Goal: Task Accomplishment & Management: Complete application form

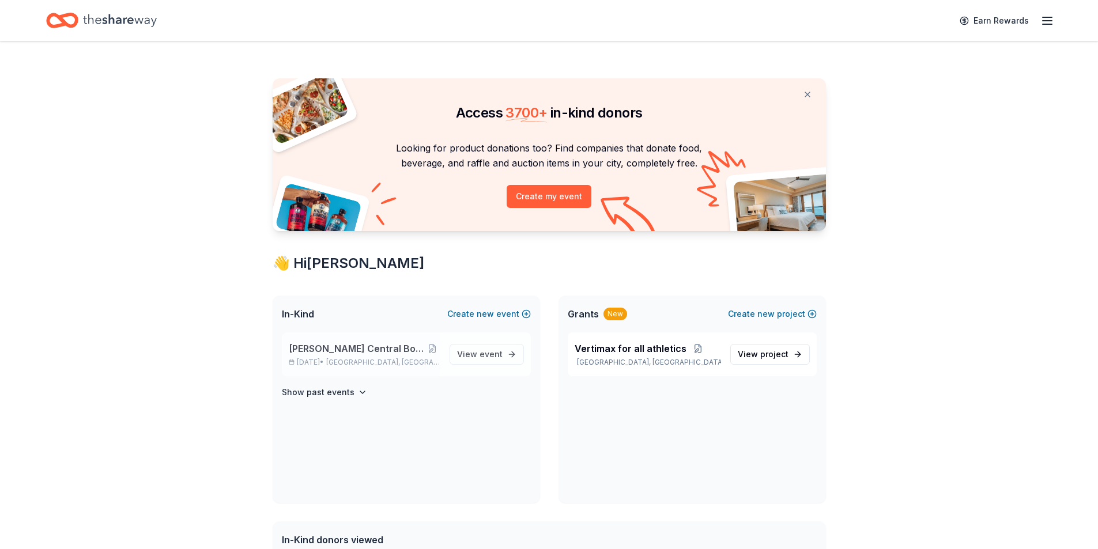
click at [349, 361] on p "Nov 07, 2025 • Davenport, IA" at bounding box center [365, 362] width 152 height 9
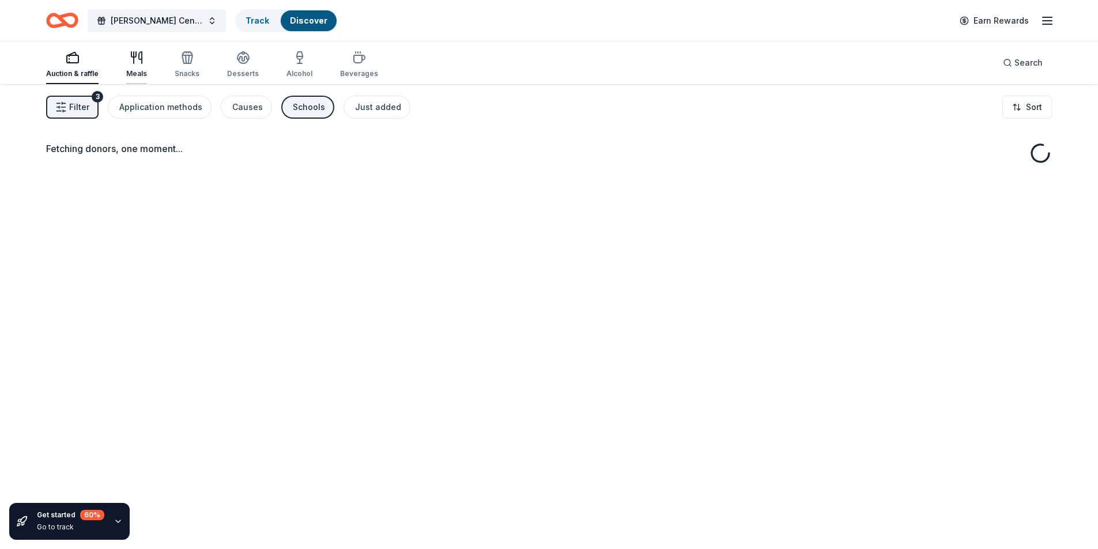
click at [139, 61] on icon "button" at bounding box center [137, 58] width 14 height 14
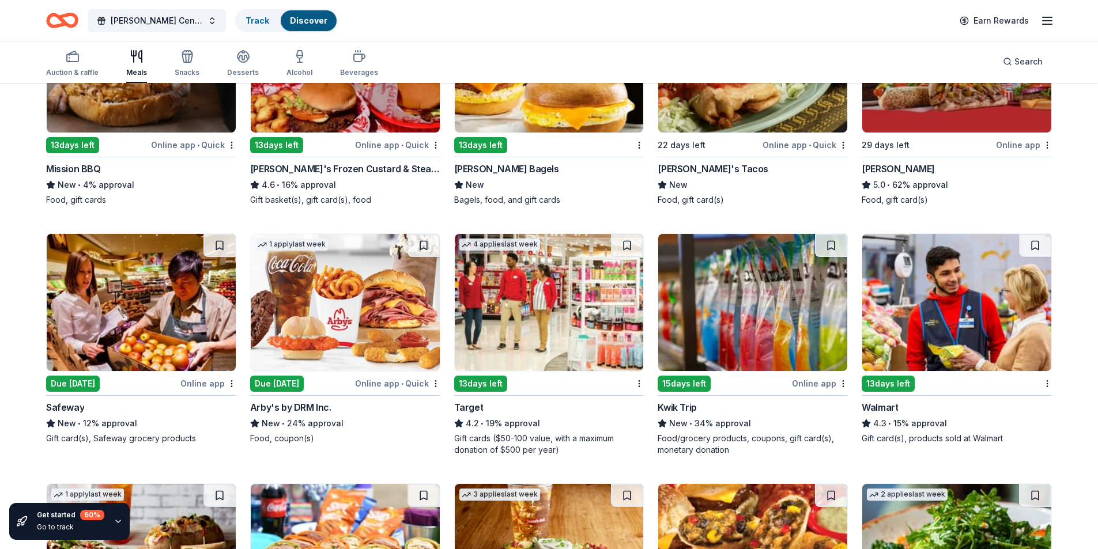
scroll to position [461, 0]
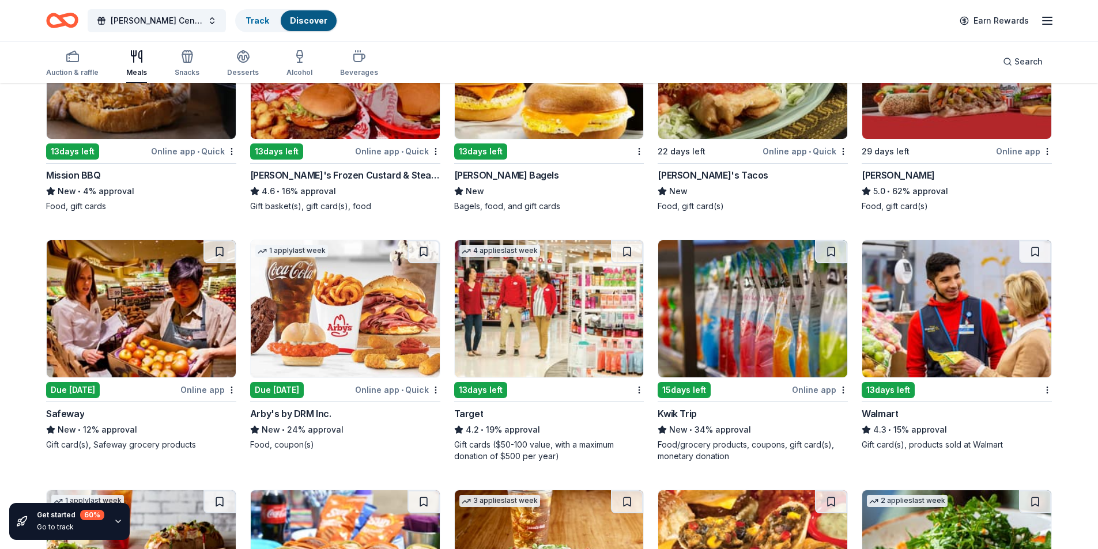
click at [364, 391] on div "Online app • Quick" at bounding box center [397, 390] width 85 height 14
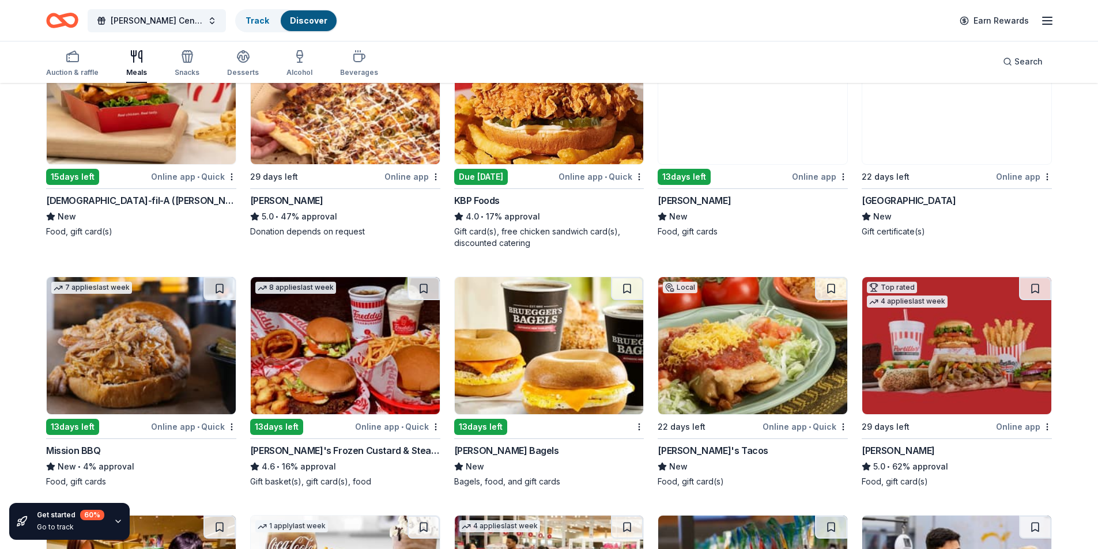
scroll to position [0, 0]
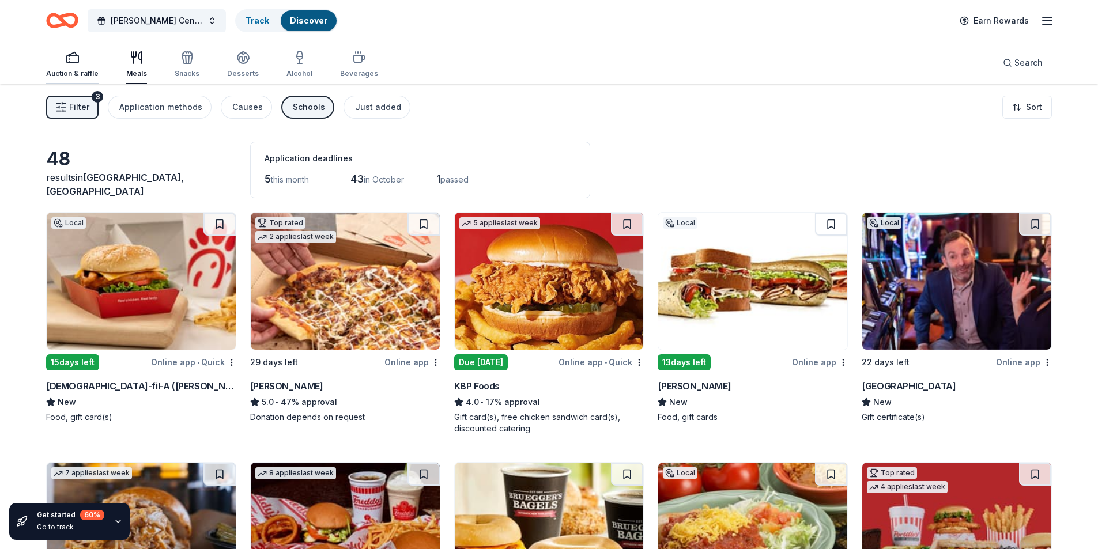
click at [63, 58] on div "button" at bounding box center [72, 58] width 52 height 14
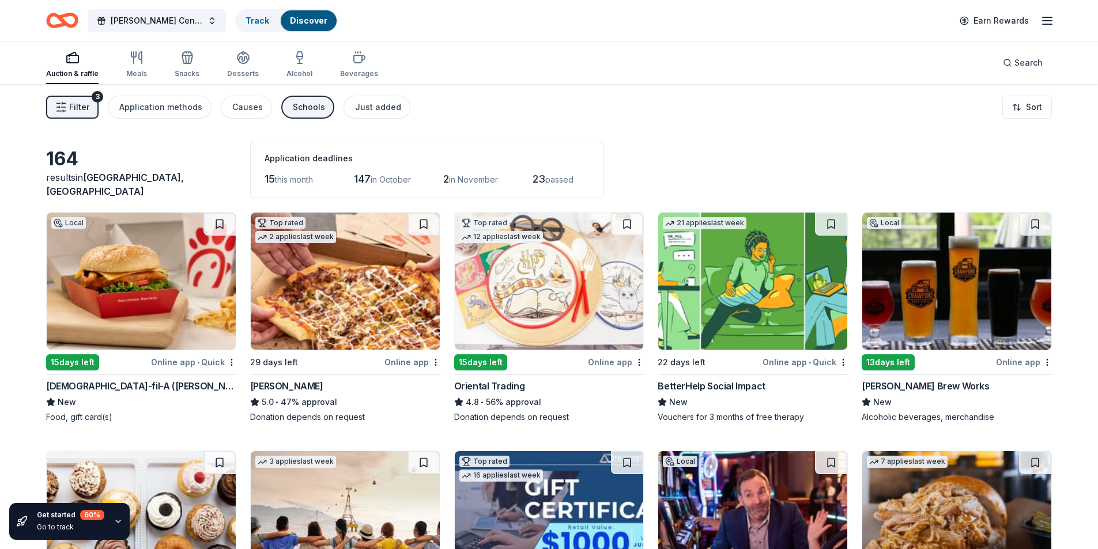
click at [535, 308] on img at bounding box center [549, 281] width 189 height 137
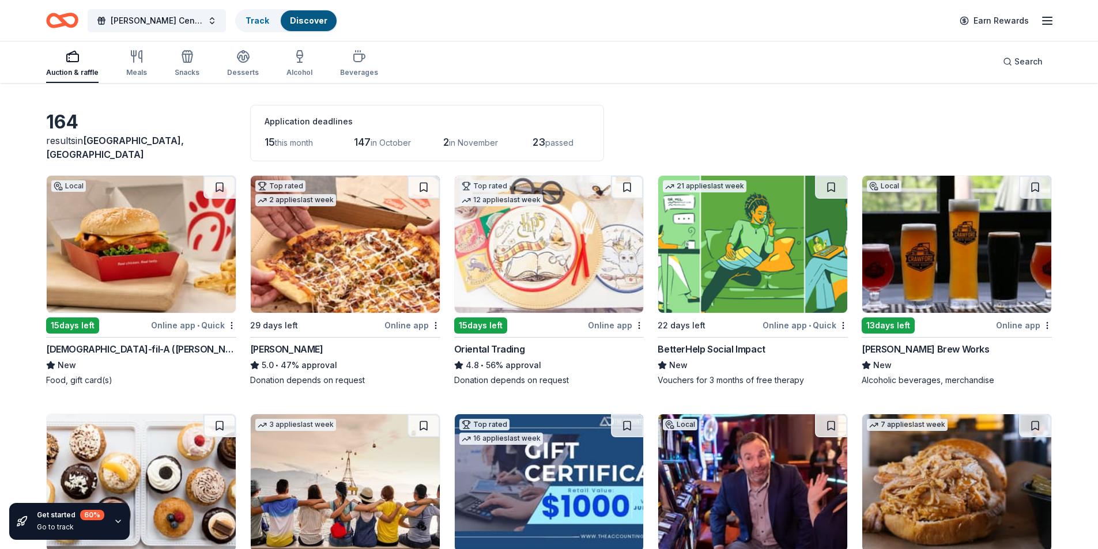
scroll to position [58, 0]
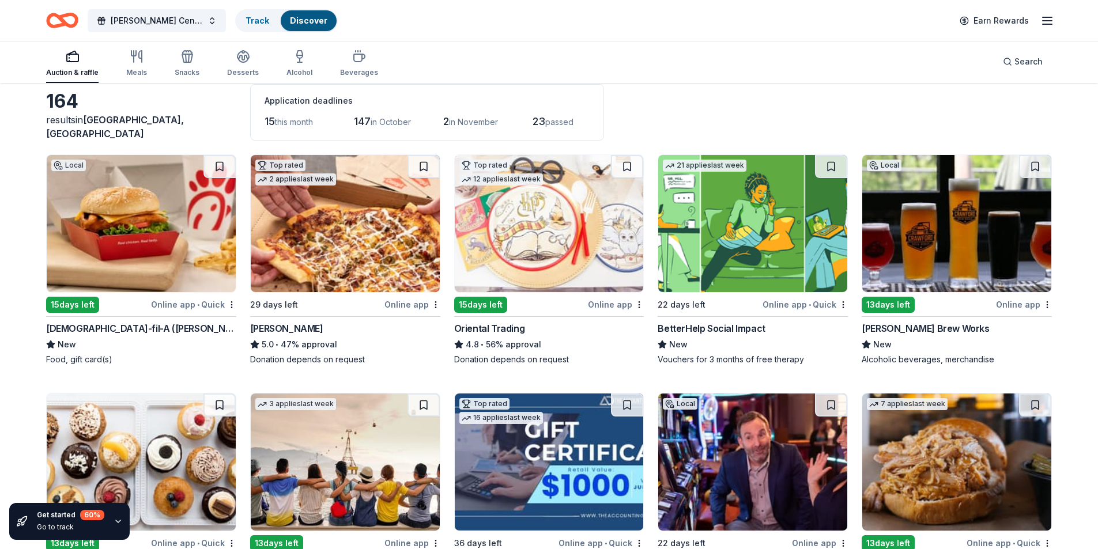
click at [137, 248] on img at bounding box center [141, 223] width 189 height 137
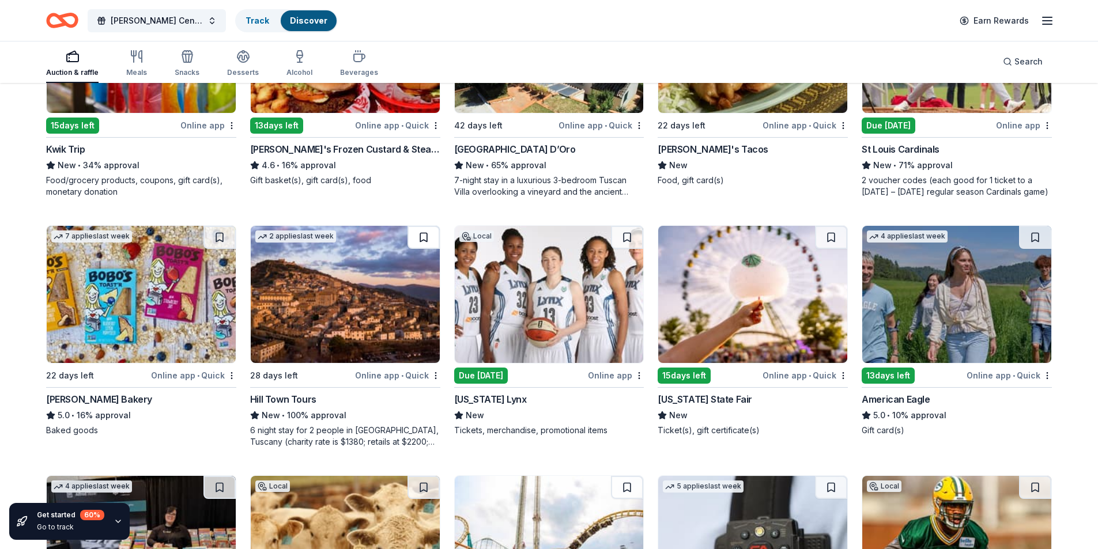
scroll to position [1274, 0]
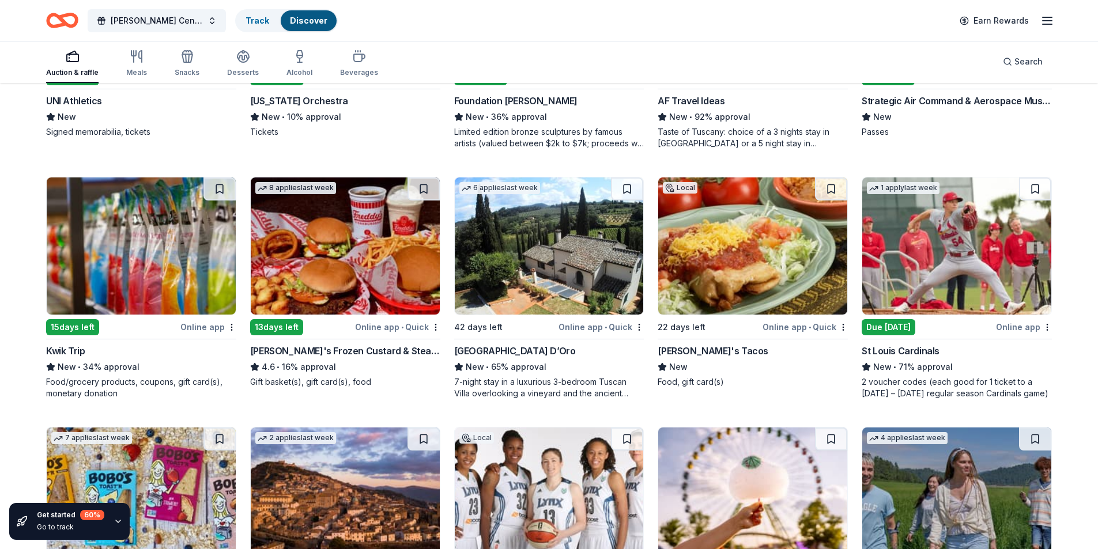
click at [583, 274] on img at bounding box center [549, 246] width 189 height 137
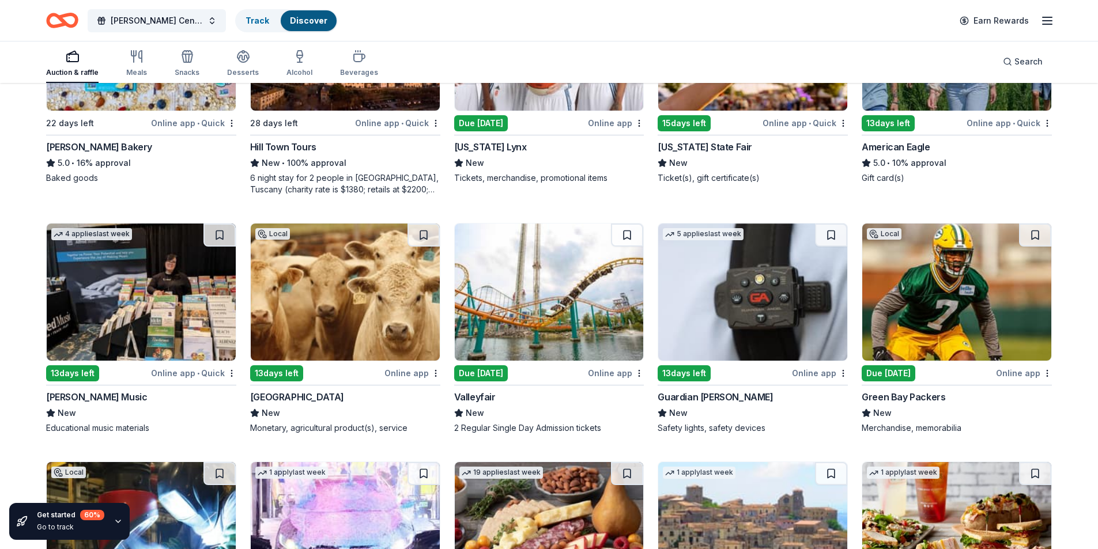
scroll to position [1678, 0]
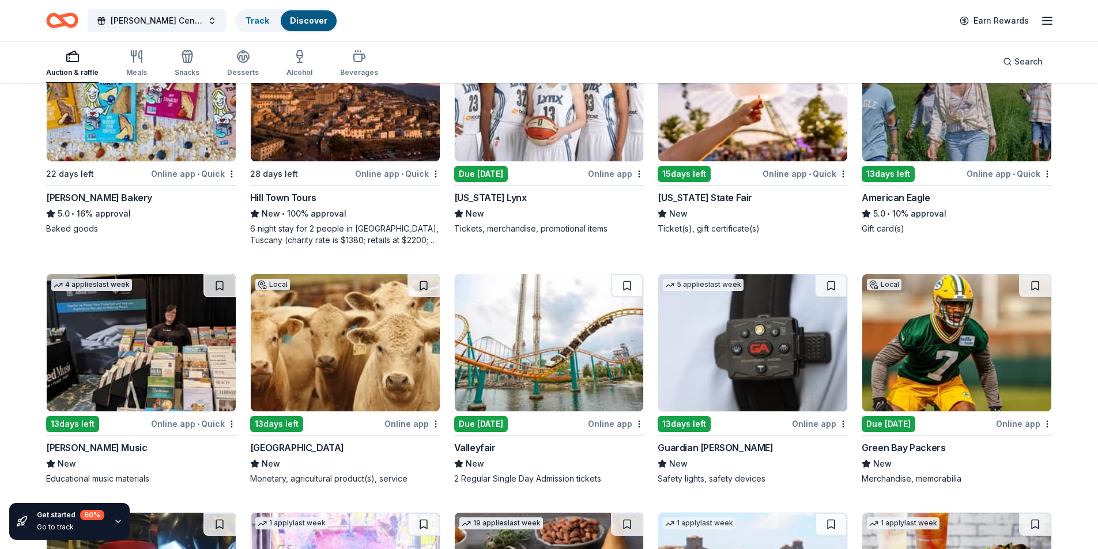
click at [356, 239] on div "6 night stay for 2 people in Cortona, Tuscany (charity rate is $1380; retails a…" at bounding box center [345, 234] width 190 height 23
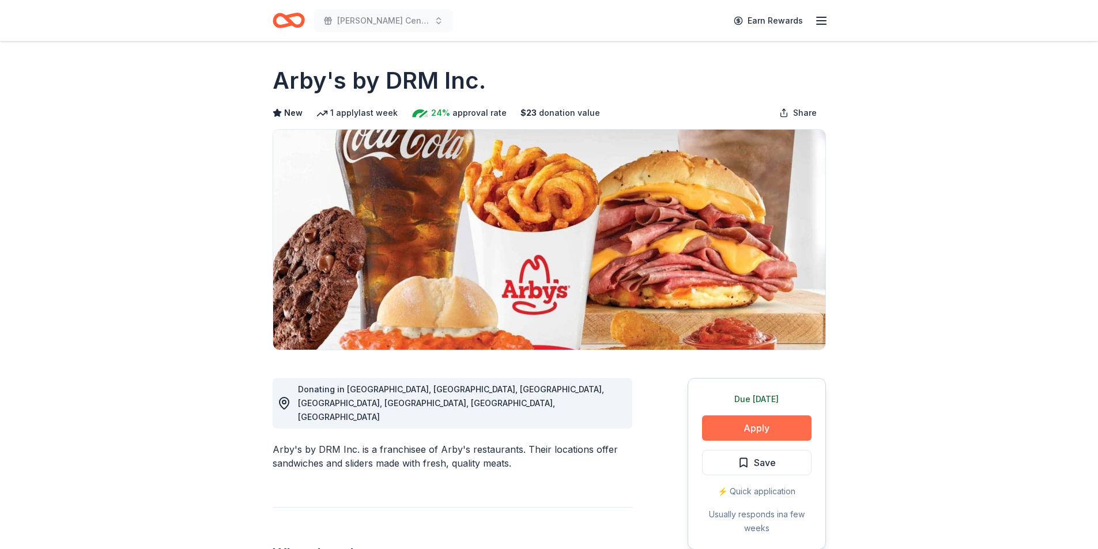
click at [772, 424] on button "Apply" at bounding box center [757, 428] width 110 height 25
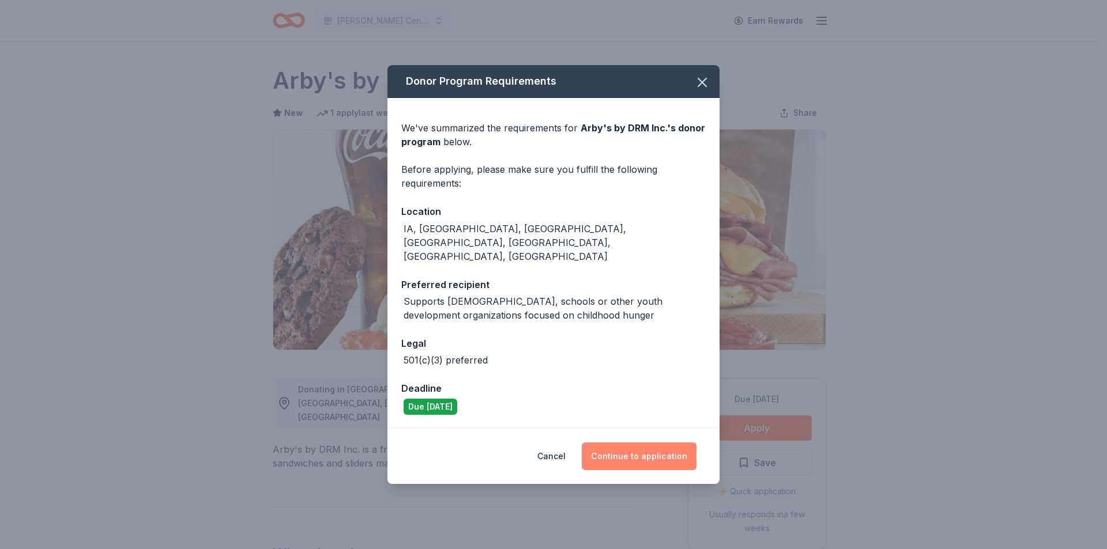
click at [674, 444] on button "Continue to application" at bounding box center [639, 457] width 115 height 28
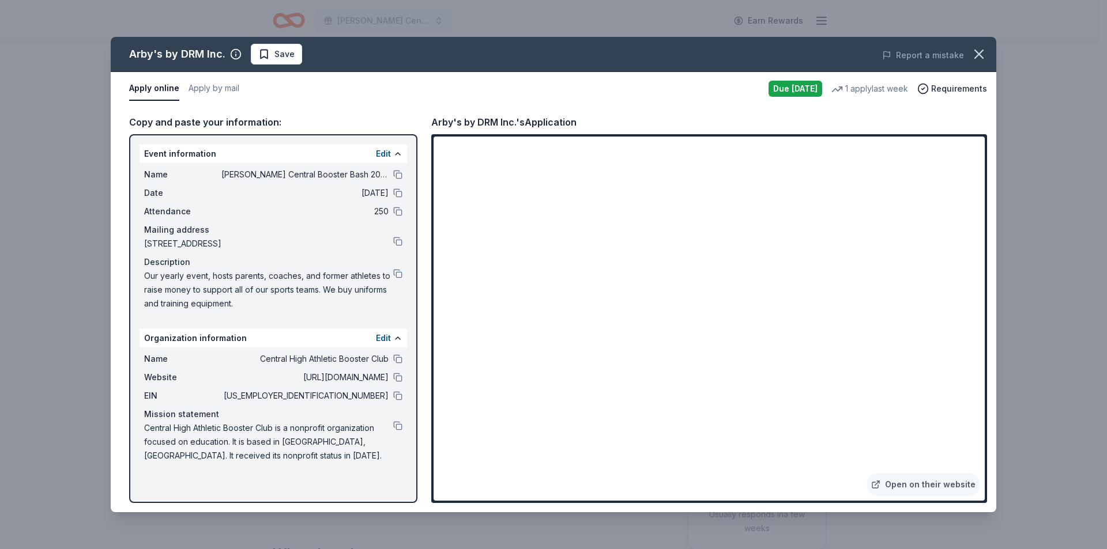
click at [311, 27] on div "Arby's by DRM Inc. Save Report a mistake Apply online Apply by mail Due tomorro…" at bounding box center [553, 274] width 1107 height 549
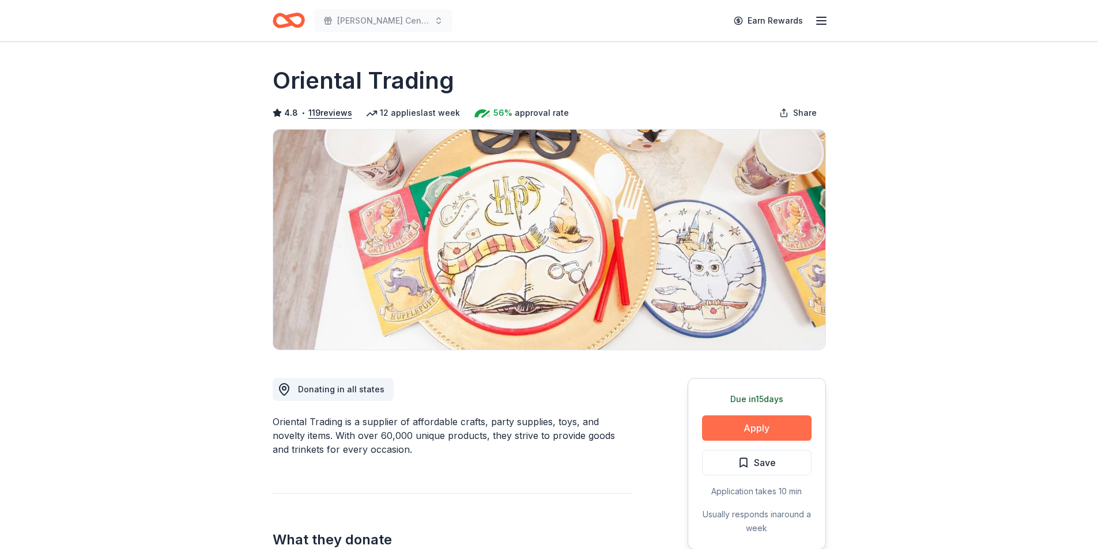
click at [759, 431] on button "Apply" at bounding box center [757, 428] width 110 height 25
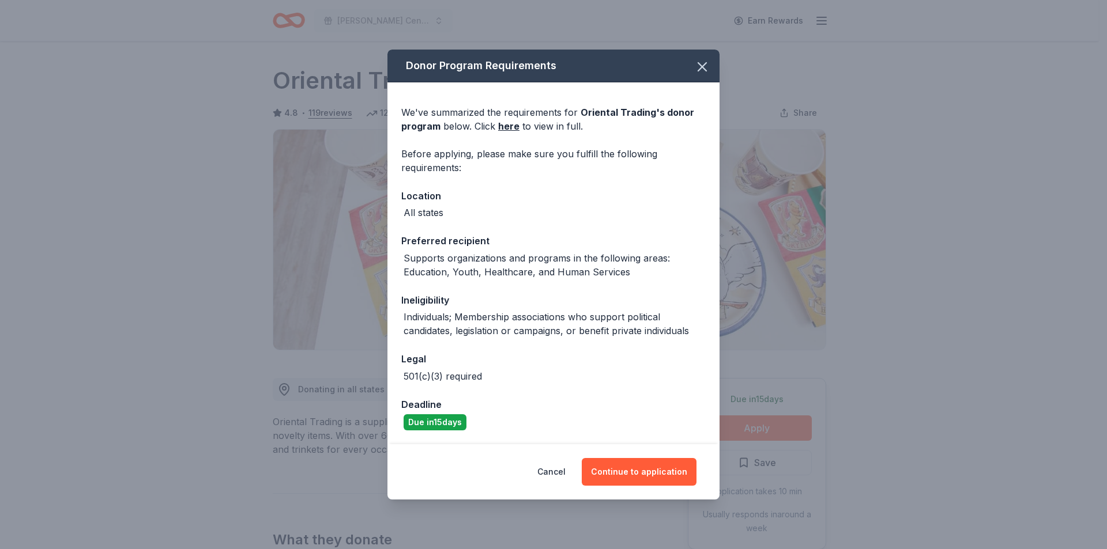
click at [759, 431] on div "Donor Program Requirements We've summarized the requirements for Oriental Tradi…" at bounding box center [553, 274] width 1107 height 549
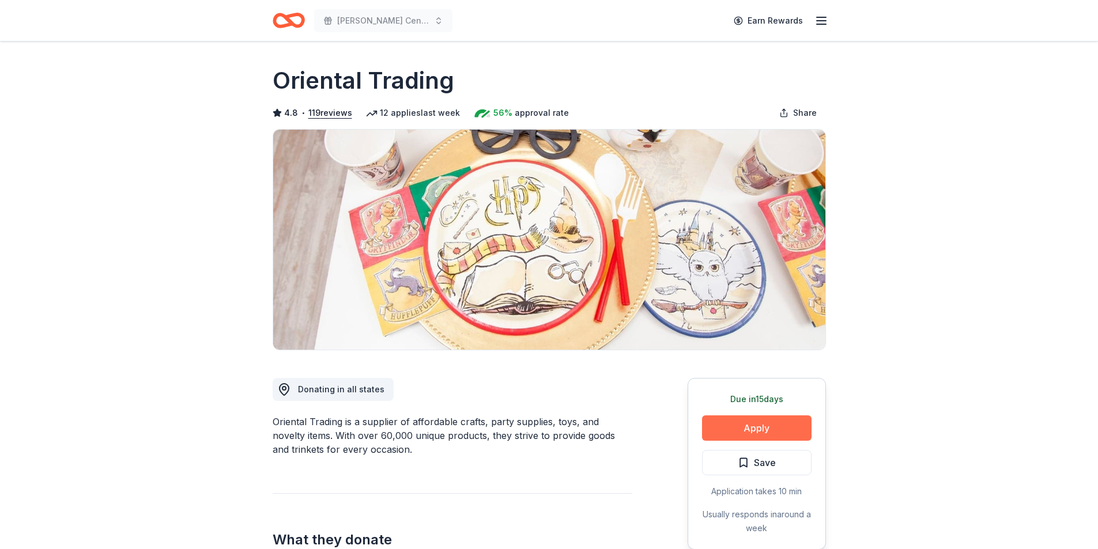
click at [752, 420] on button "Apply" at bounding box center [757, 428] width 110 height 25
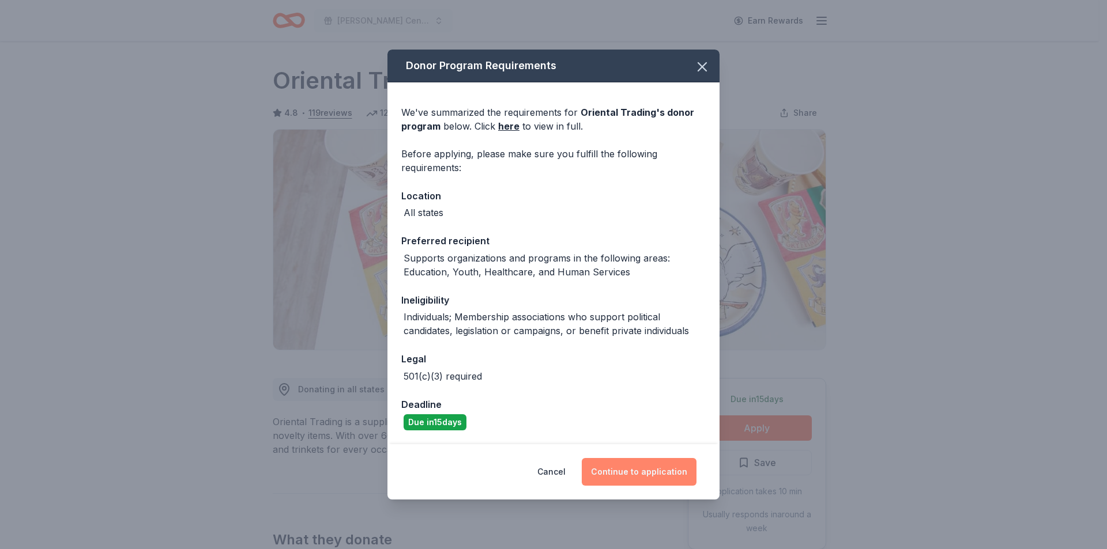
click at [643, 468] on button "Continue to application" at bounding box center [639, 472] width 115 height 28
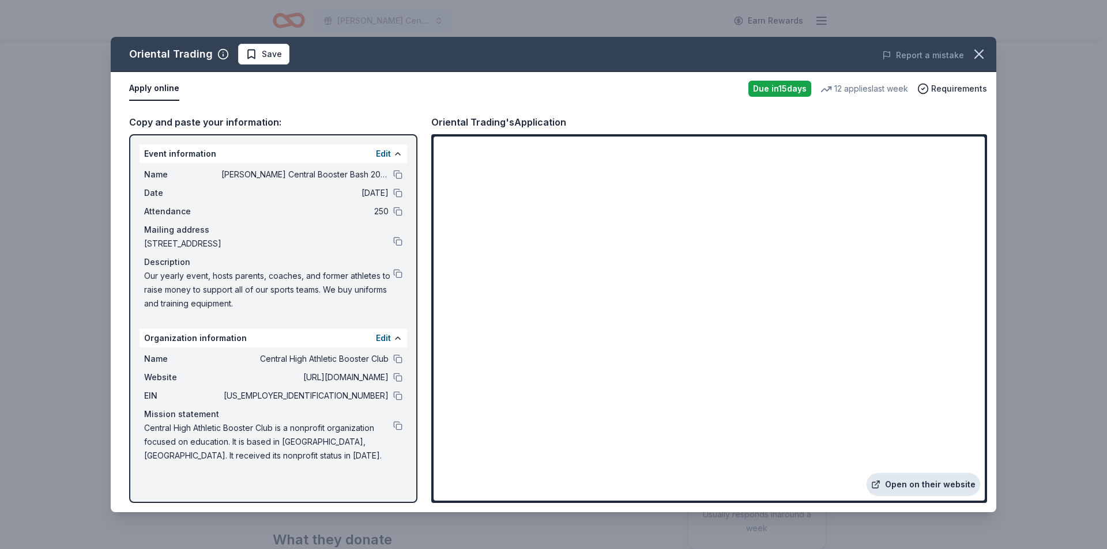
click at [958, 486] on link "Open on their website" at bounding box center [923, 484] width 114 height 23
click at [397, 271] on button at bounding box center [397, 273] width 9 height 9
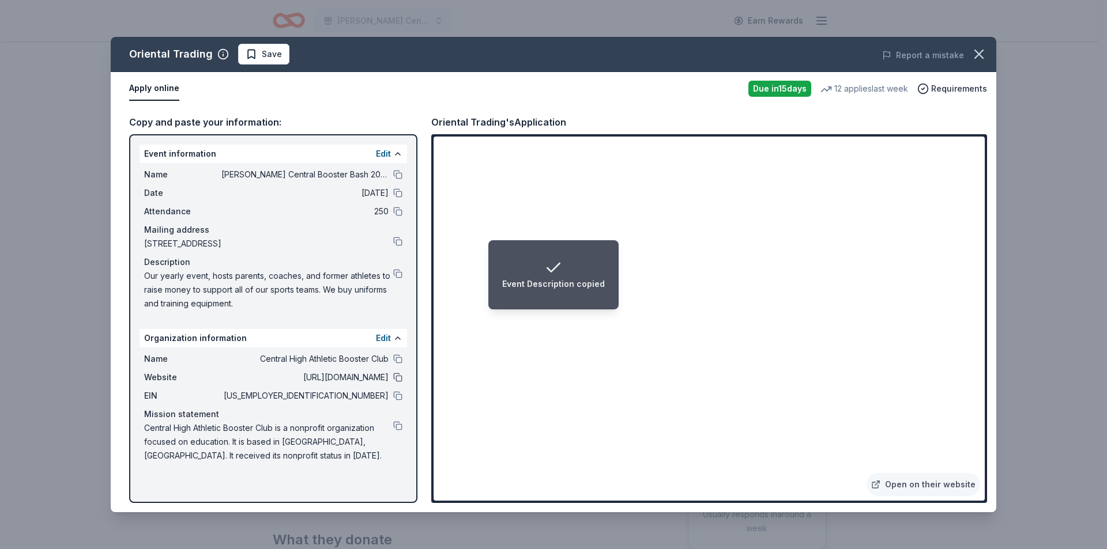
click at [397, 378] on button at bounding box center [397, 377] width 9 height 9
click at [398, 395] on button at bounding box center [397, 395] width 9 height 9
click at [975, 55] on icon "button" at bounding box center [979, 54] width 16 height 16
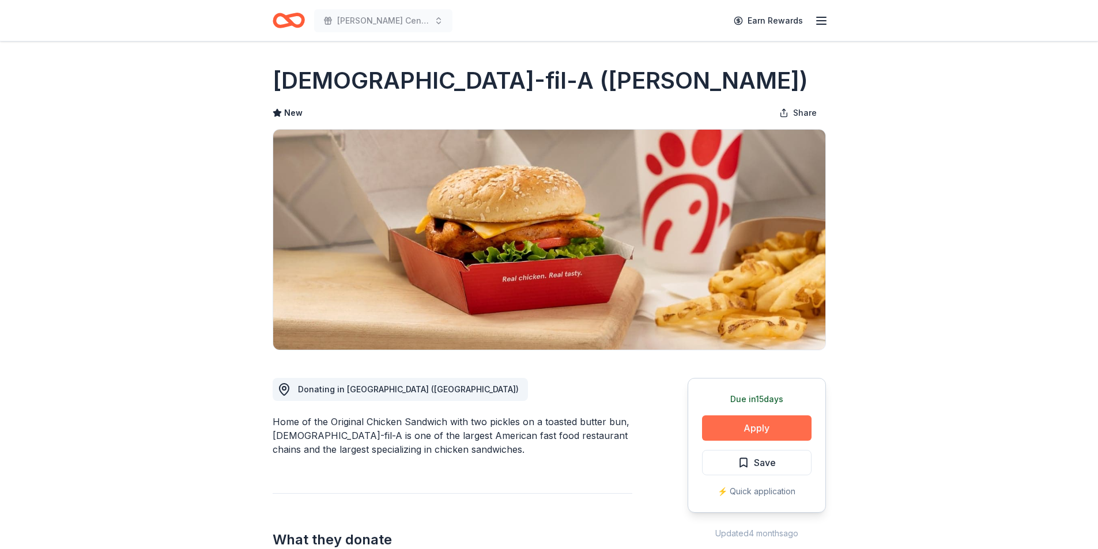
click at [769, 435] on button "Apply" at bounding box center [757, 428] width 110 height 25
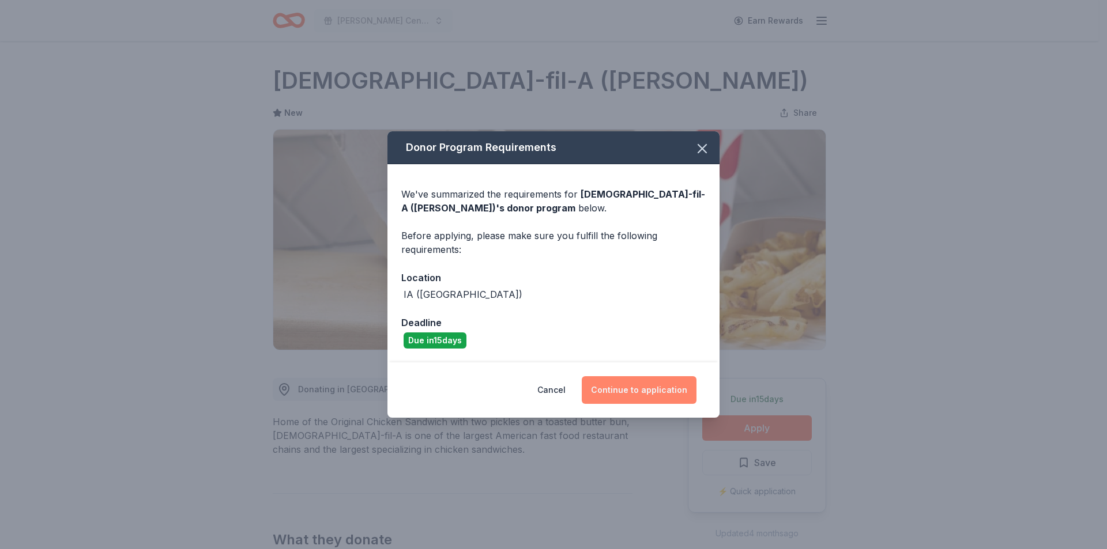
click at [611, 391] on button "Continue to application" at bounding box center [639, 390] width 115 height 28
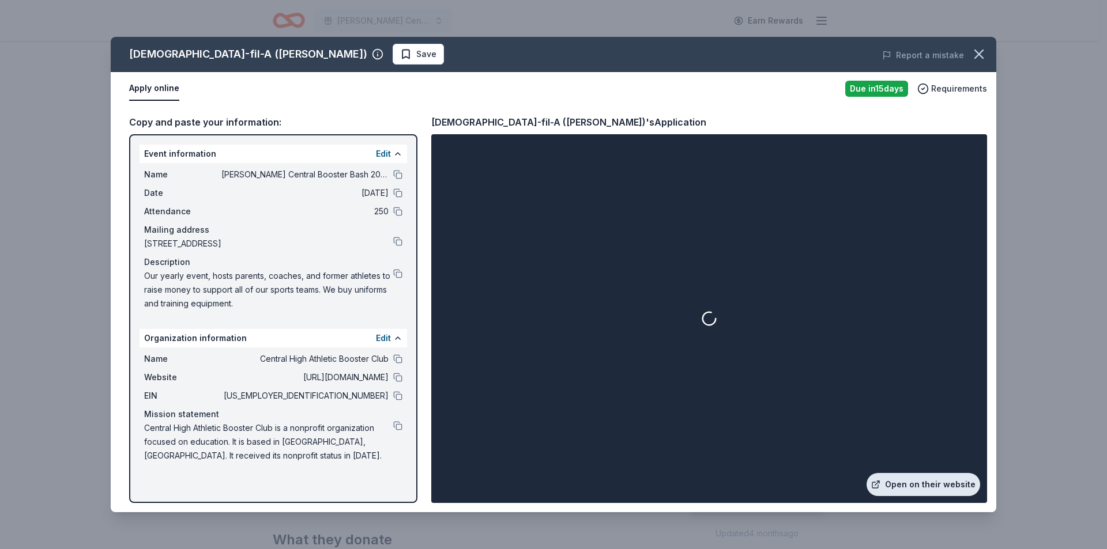
click at [917, 479] on link "Open on their website" at bounding box center [923, 484] width 114 height 23
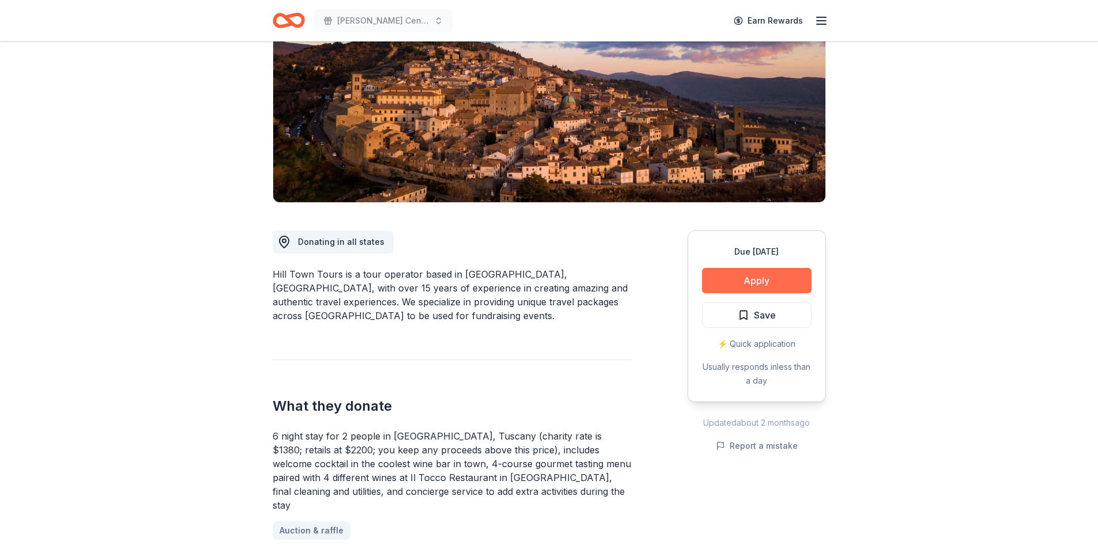
scroll to position [173, 0]
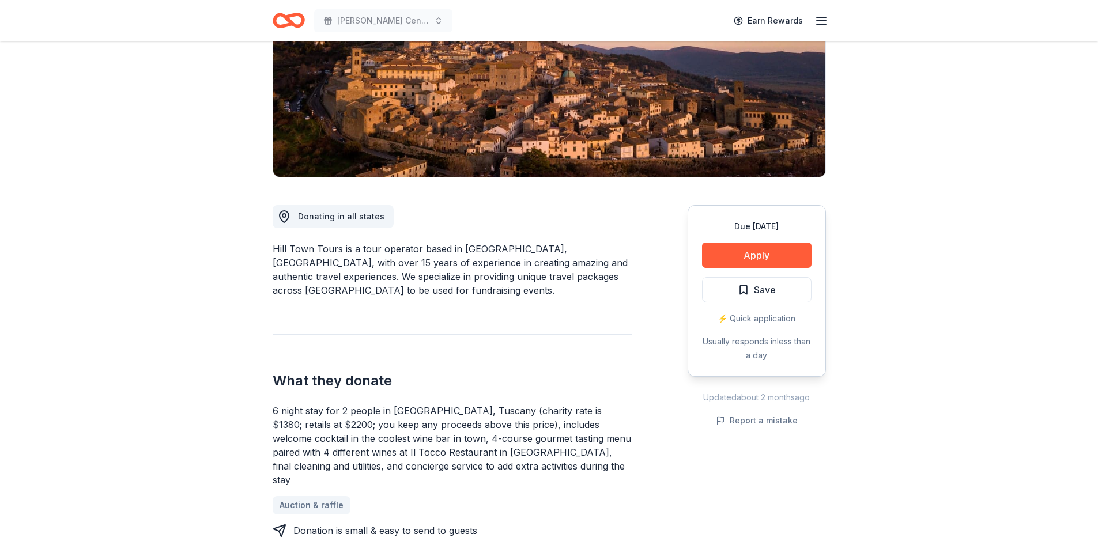
drag, startPoint x: 490, startPoint y: 414, endPoint x: 579, endPoint y: 416, distance: 88.8
click at [590, 416] on div "6 night stay for 2 people in Cortona, Tuscany (charity rate is $1380; retails a…" at bounding box center [453, 445] width 360 height 83
drag, startPoint x: 382, startPoint y: 428, endPoint x: 457, endPoint y: 426, distance: 75.0
click at [457, 426] on div "6 night stay for 2 people in Cortona, Tuscany (charity rate is $1380; retails a…" at bounding box center [453, 445] width 360 height 83
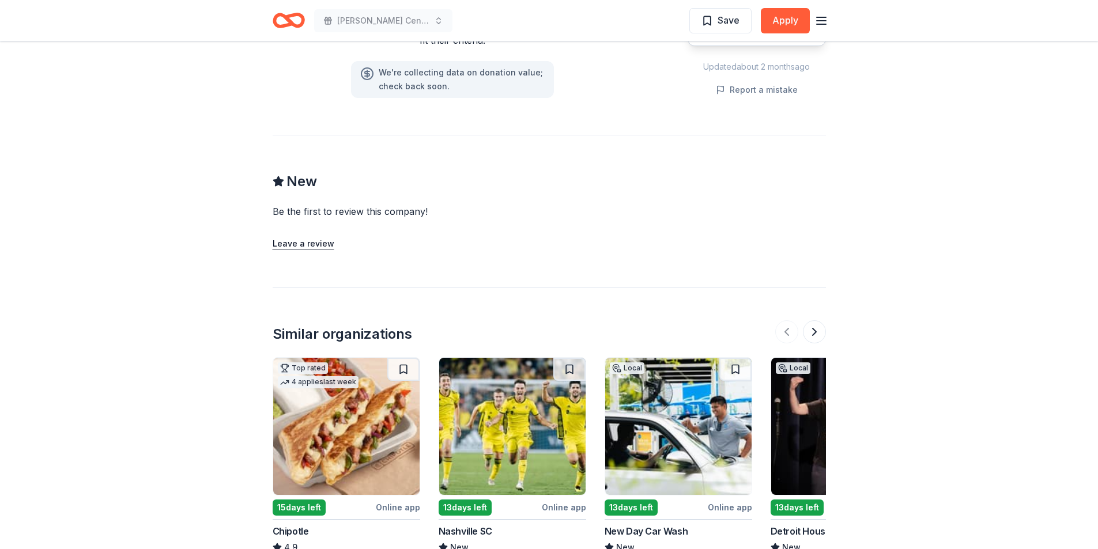
scroll to position [1210, 0]
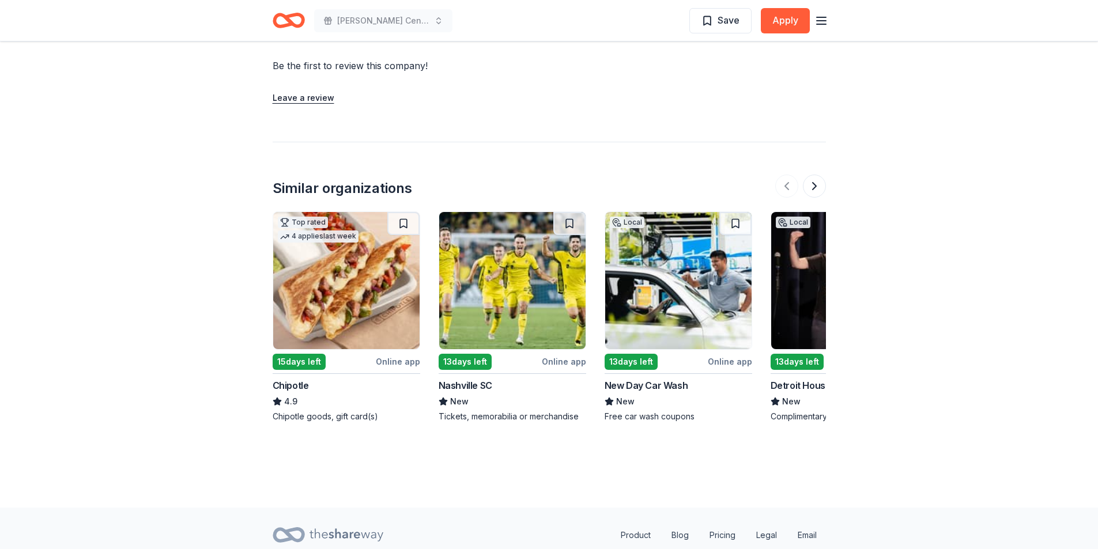
click at [365, 253] on img at bounding box center [346, 280] width 146 height 137
click at [508, 281] on img at bounding box center [512, 280] width 146 height 137
click at [818, 175] on button at bounding box center [814, 186] width 23 height 23
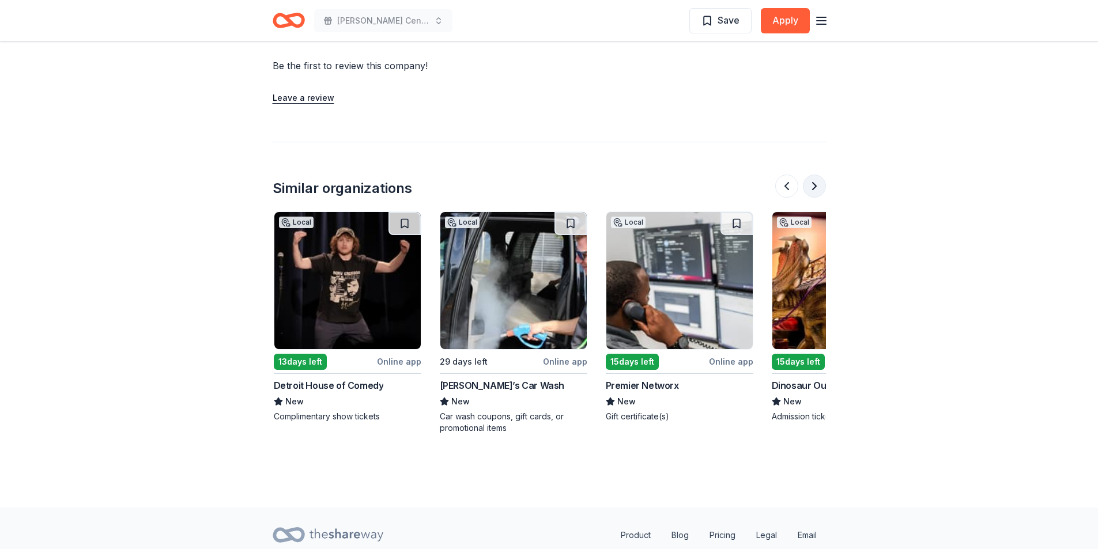
scroll to position [0, 498]
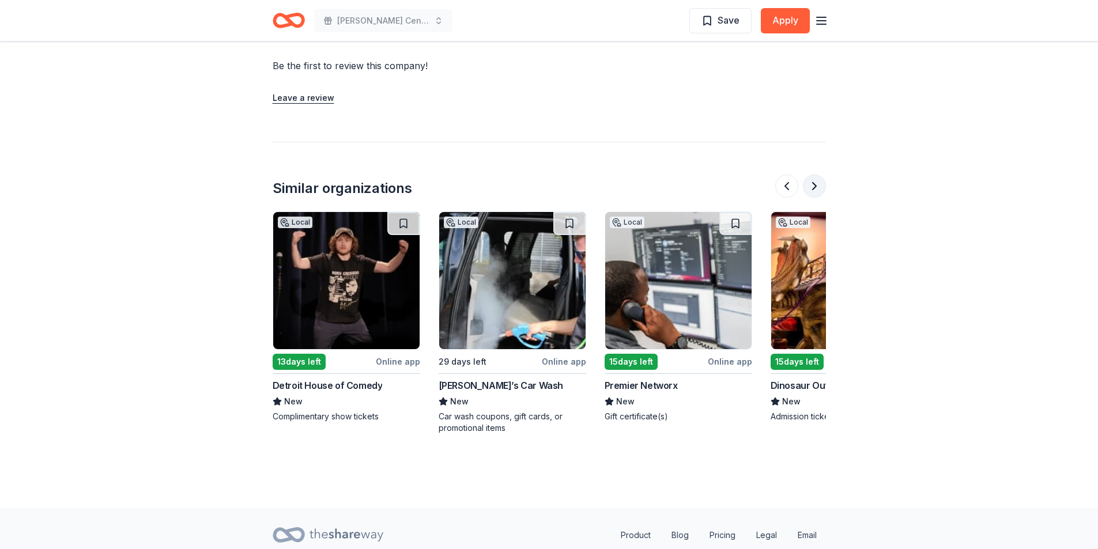
click at [818, 175] on button at bounding box center [814, 186] width 23 height 23
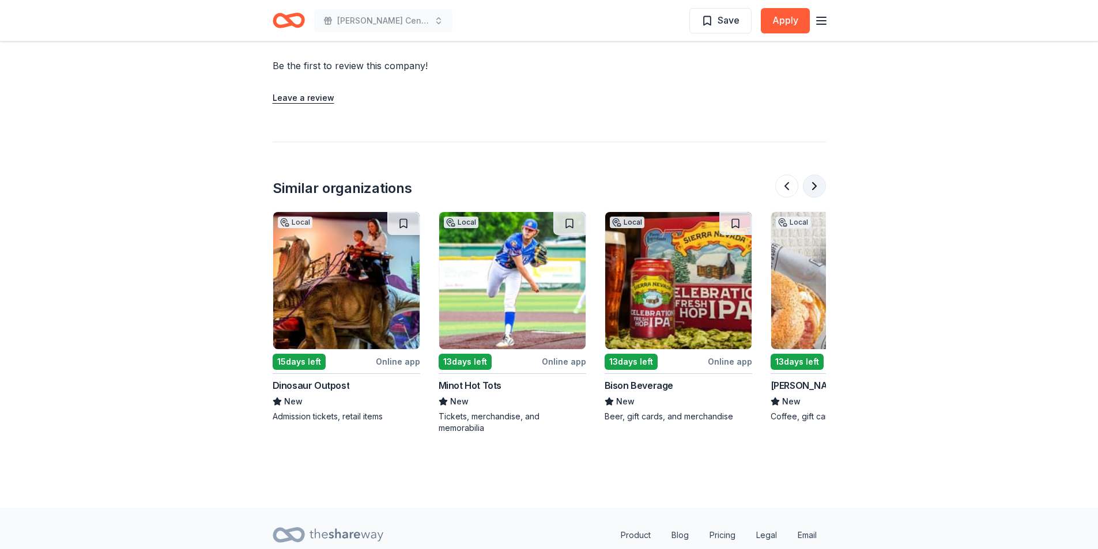
click at [818, 175] on button at bounding box center [814, 186] width 23 height 23
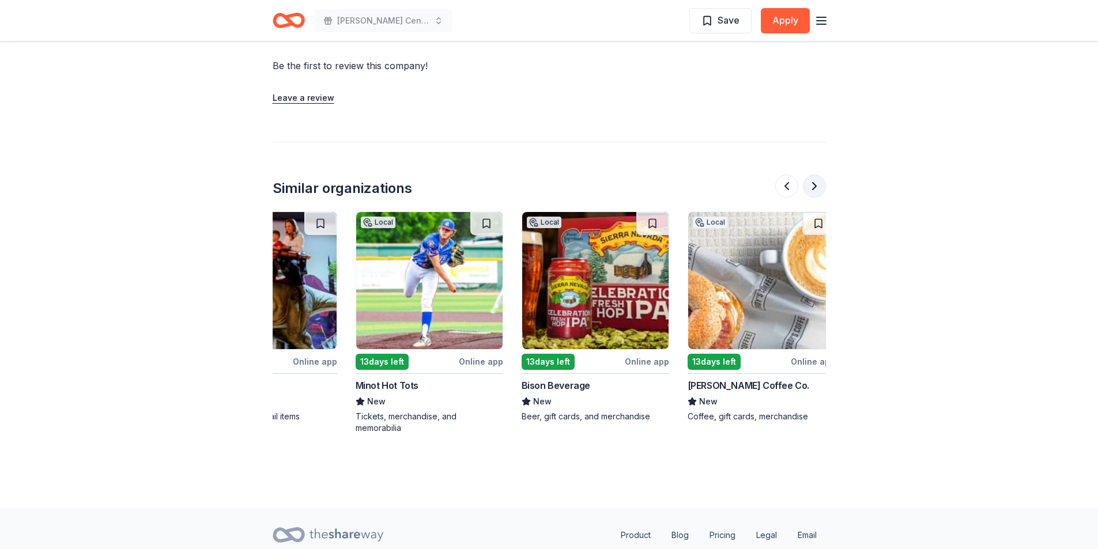
scroll to position [0, 1088]
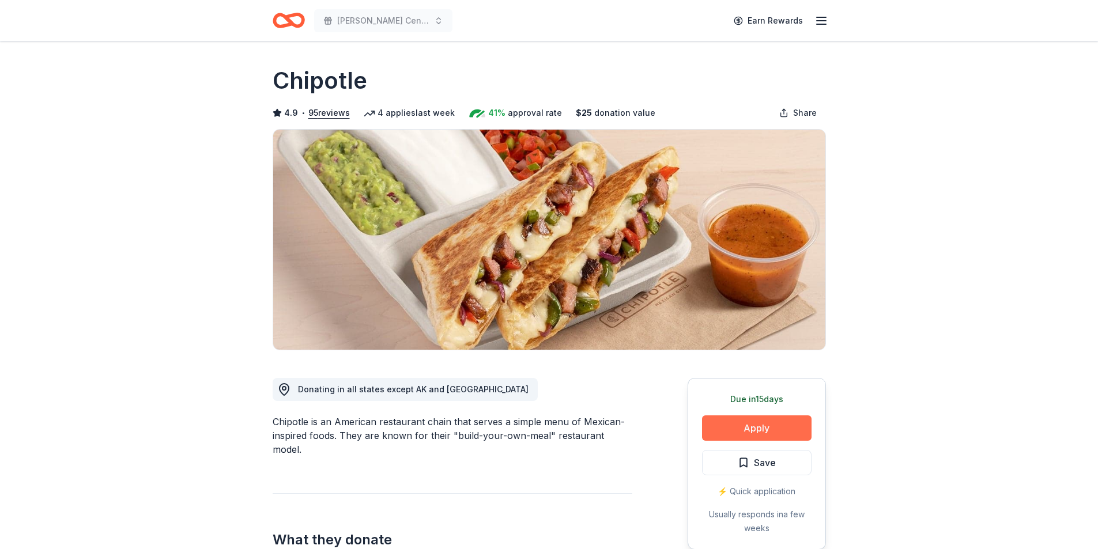
click at [726, 424] on button "Apply" at bounding box center [757, 428] width 110 height 25
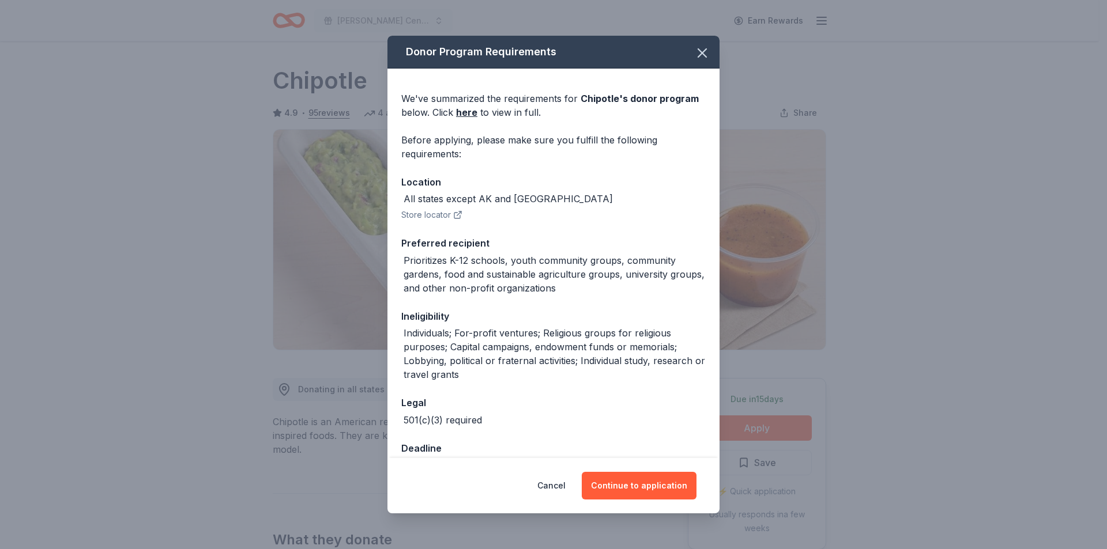
click at [626, 501] on div "Cancel Continue to application" at bounding box center [553, 485] width 332 height 55
click at [628, 488] on button "Continue to application" at bounding box center [639, 486] width 115 height 28
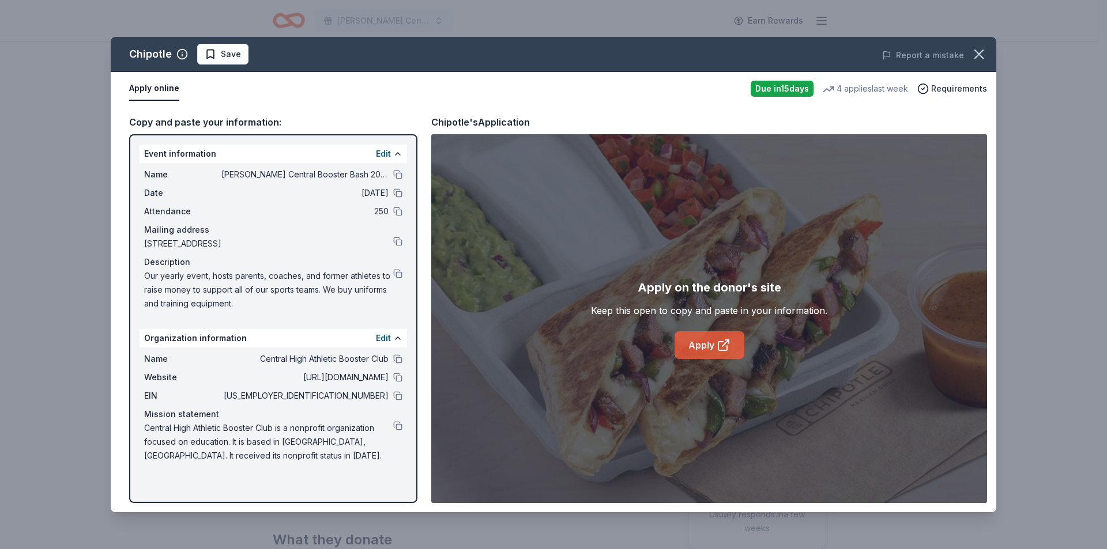
click at [732, 346] on link "Apply" at bounding box center [709, 345] width 70 height 28
click at [397, 396] on button at bounding box center [397, 395] width 9 height 9
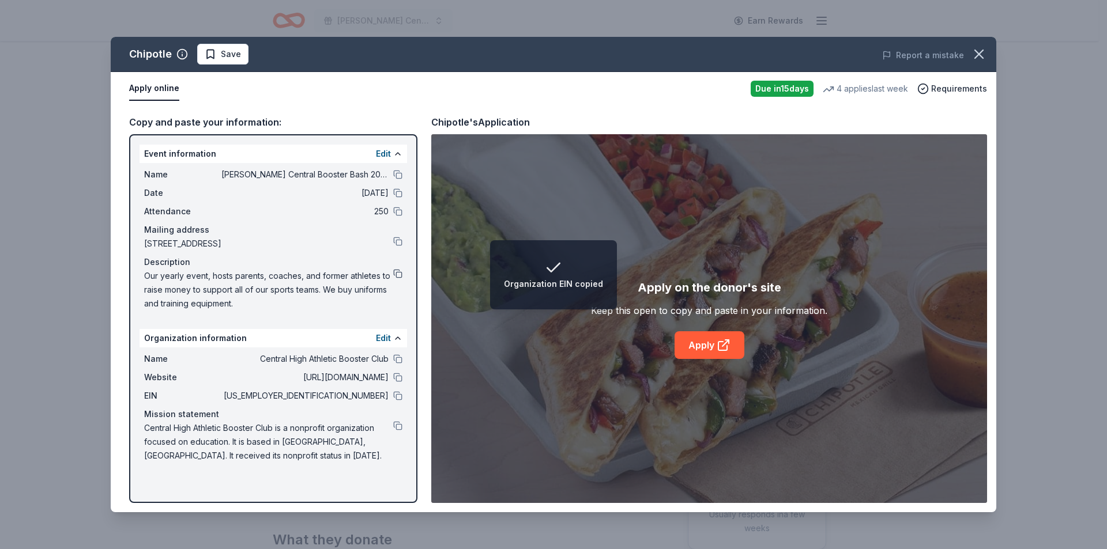
click at [396, 270] on button at bounding box center [397, 273] width 9 height 9
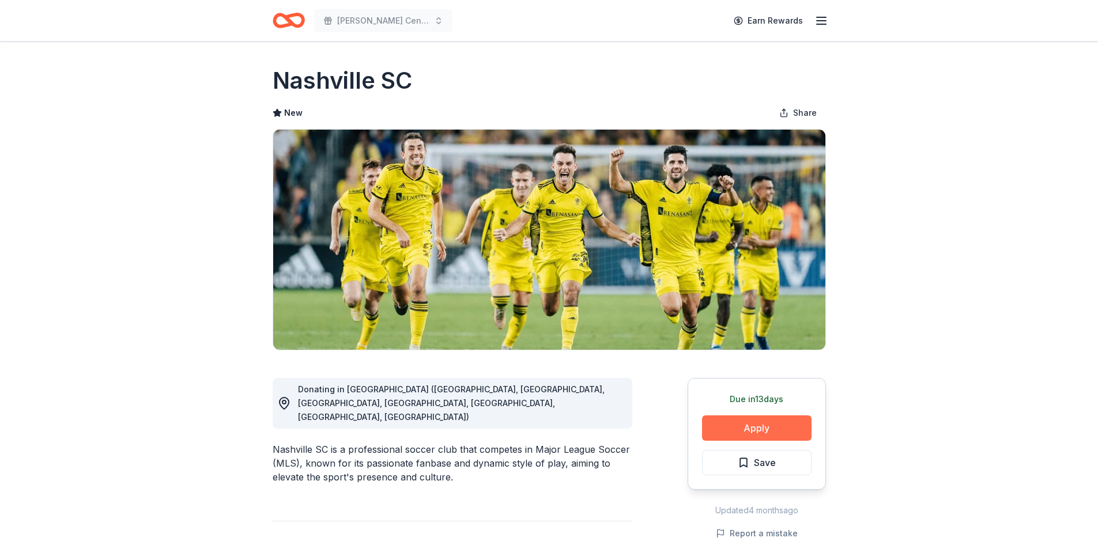
click at [777, 422] on button "Apply" at bounding box center [757, 428] width 110 height 25
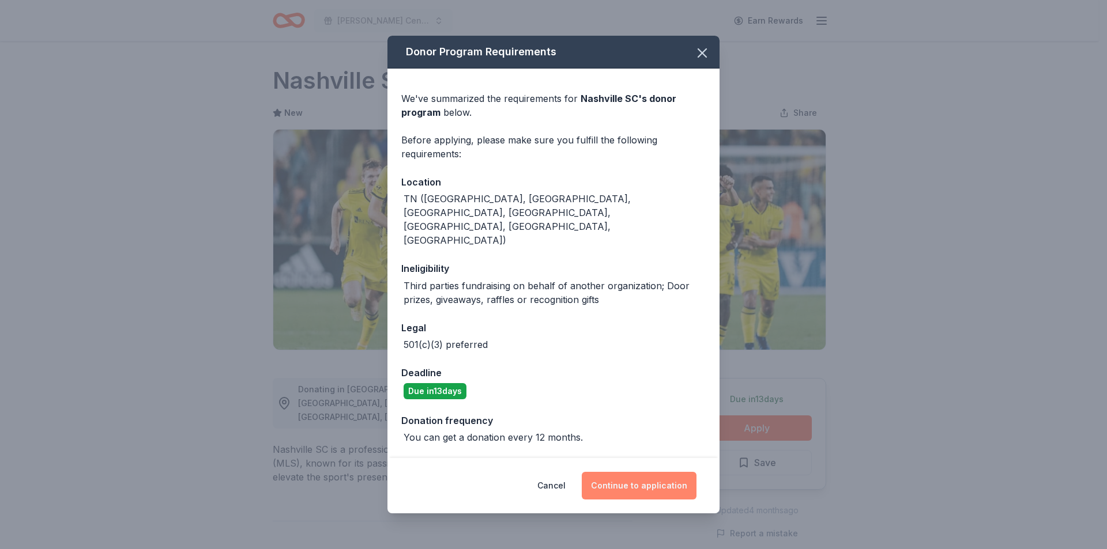
click at [640, 473] on button "Continue to application" at bounding box center [639, 486] width 115 height 28
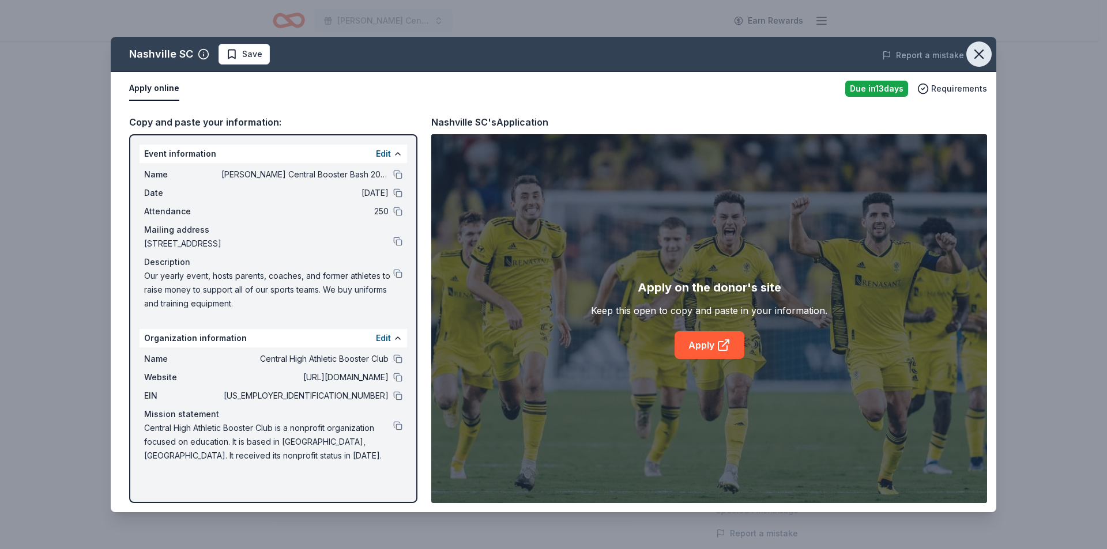
click at [979, 52] on icon "button" at bounding box center [979, 54] width 16 height 16
